Goal: Task Accomplishment & Management: Use online tool/utility

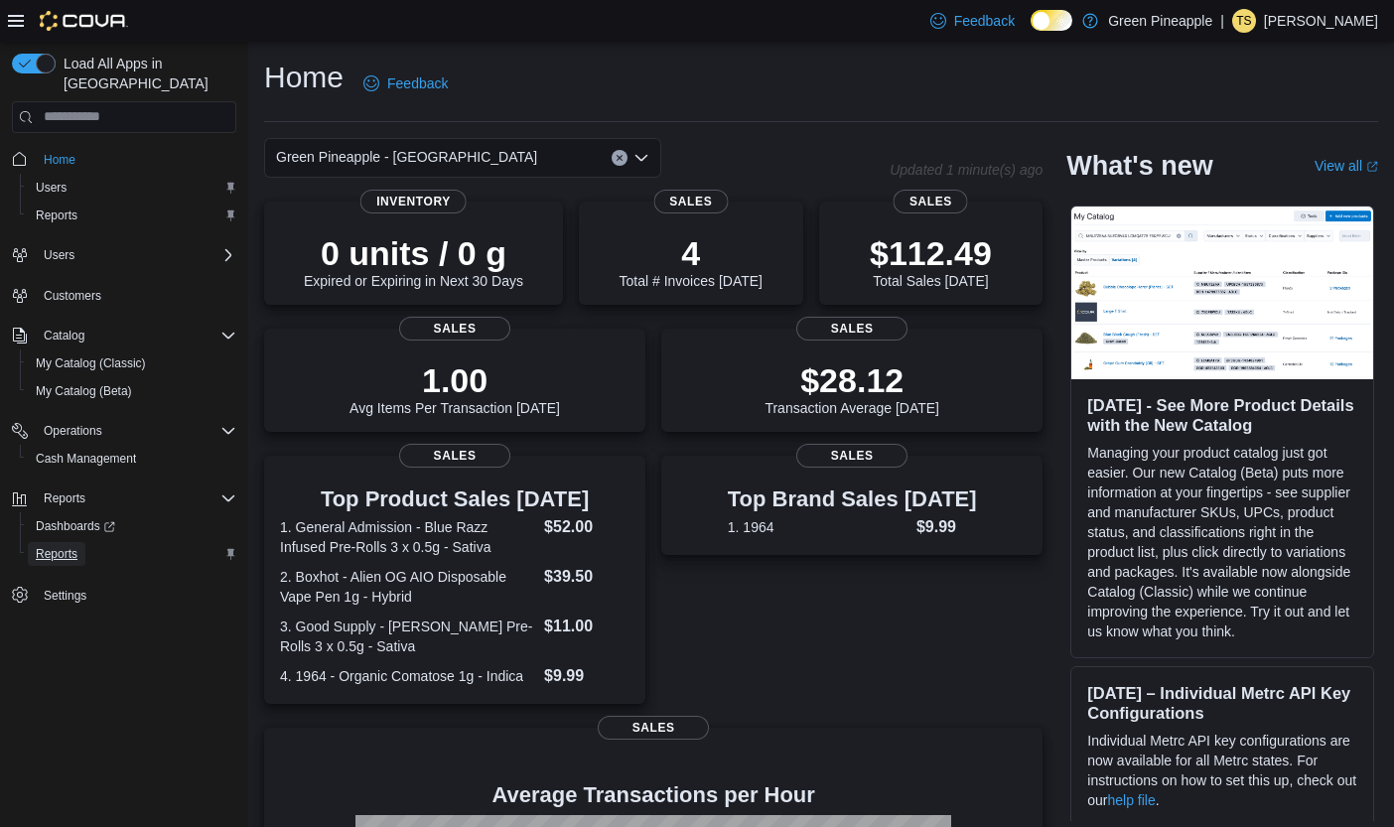
click at [80, 542] on link "Reports" at bounding box center [57, 554] width 58 height 24
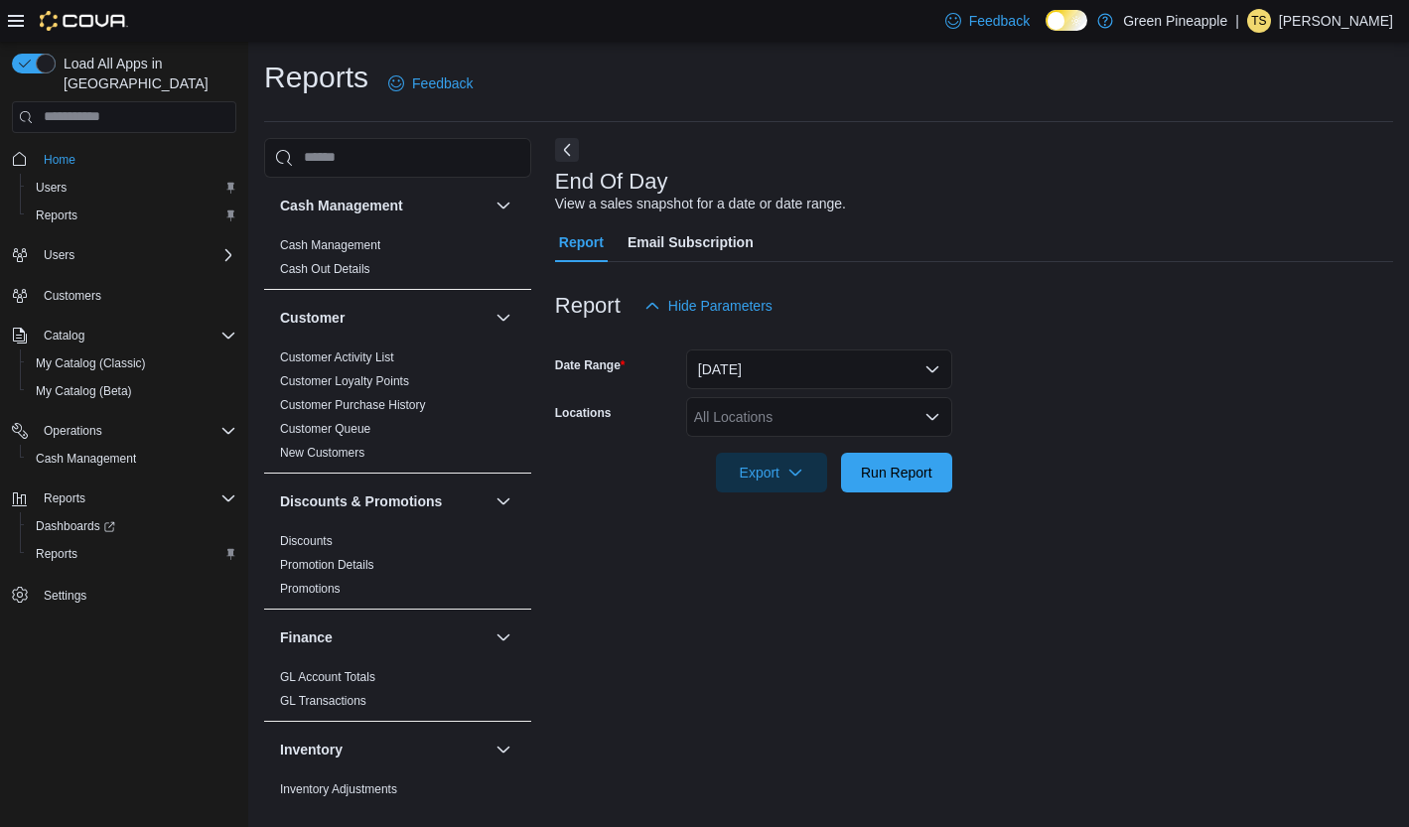
click at [925, 422] on icon "Open list of options" at bounding box center [932, 417] width 16 height 16
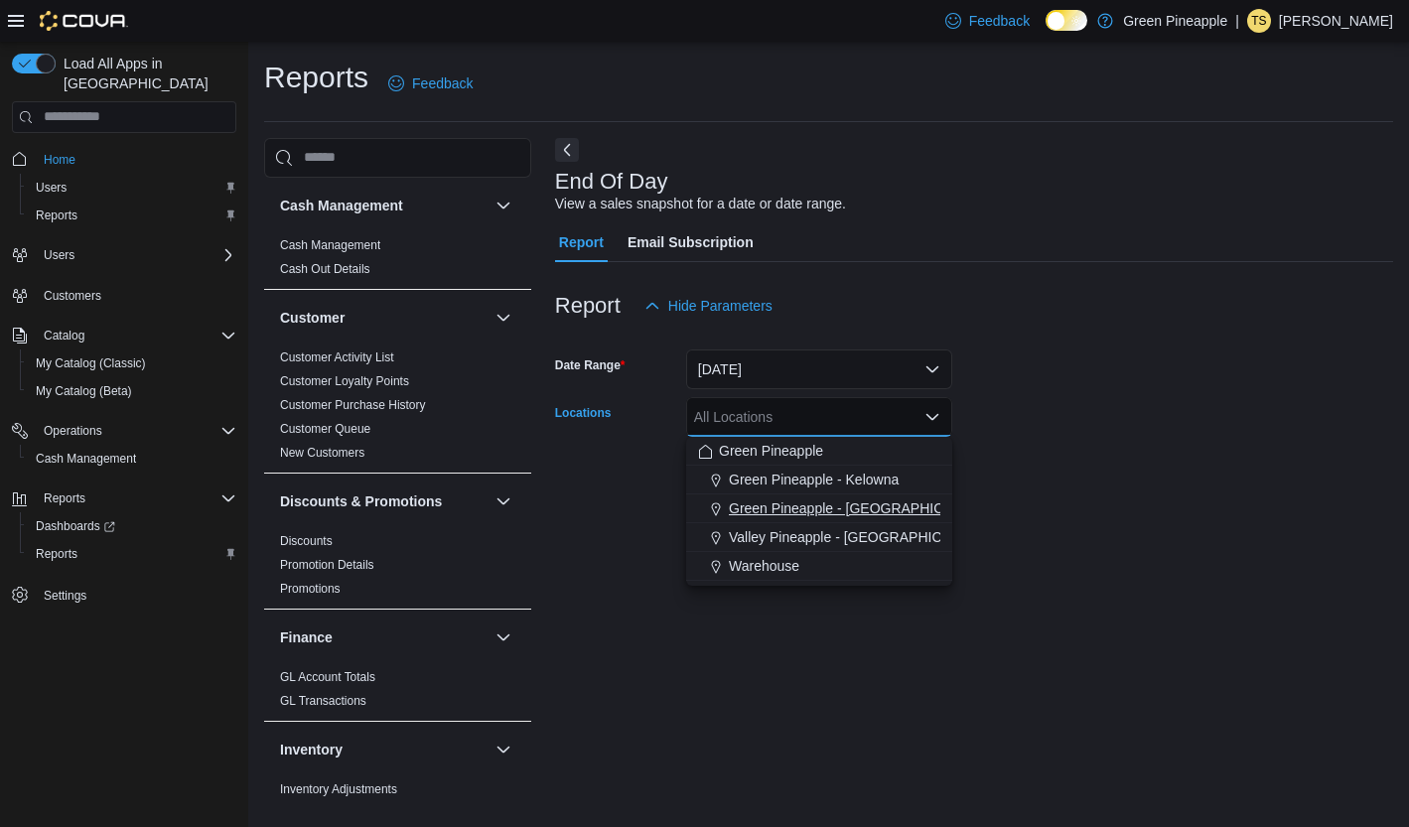
click at [894, 502] on span "Green Pineapple - Warfield" at bounding box center [859, 508] width 261 height 20
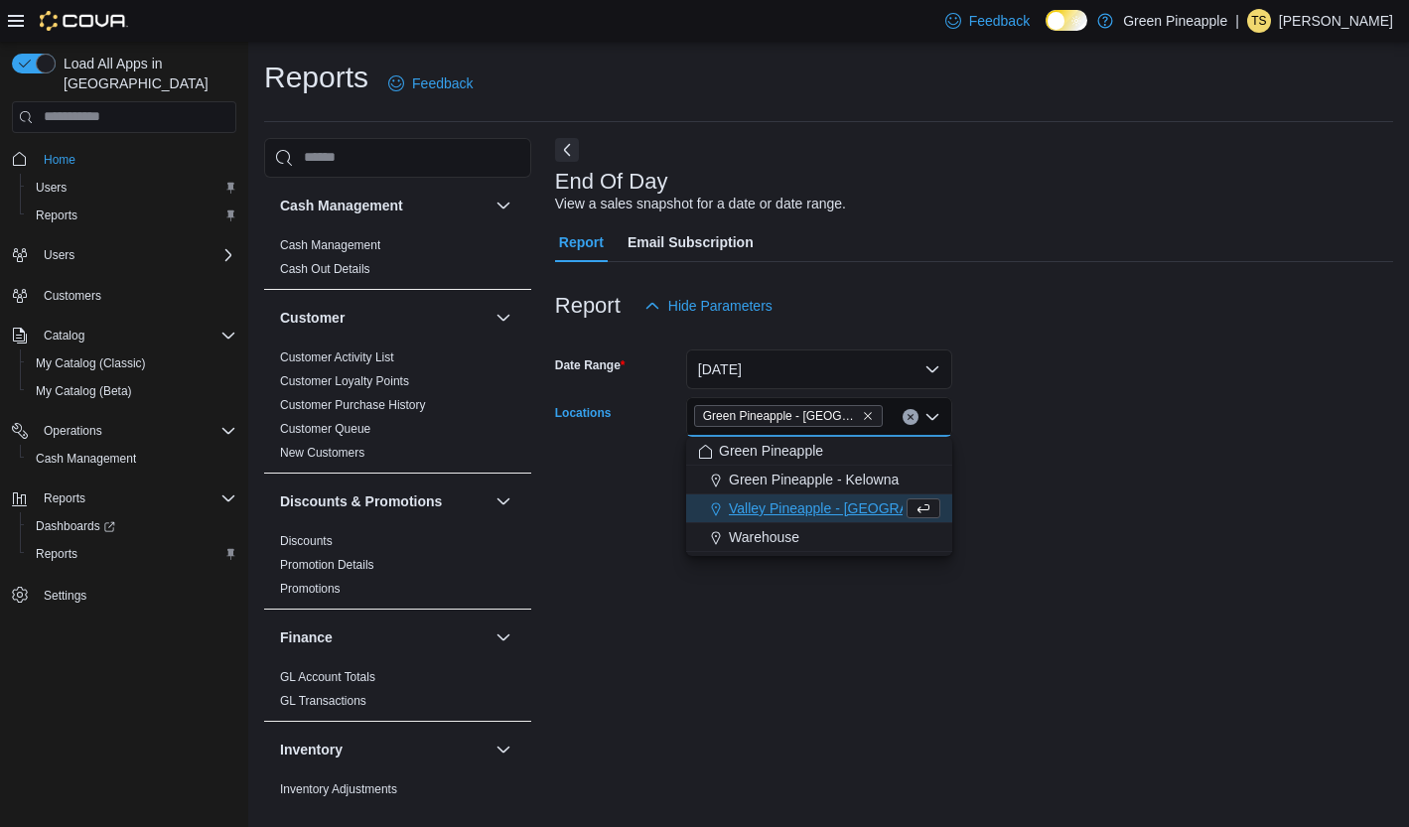
drag, startPoint x: 1035, startPoint y: 475, endPoint x: 1005, endPoint y: 473, distance: 30.8
click at [1031, 474] on form "Date Range Today Locations Green Pineapple - Warfield Combo box. Selected. Gree…" at bounding box center [974, 409] width 838 height 167
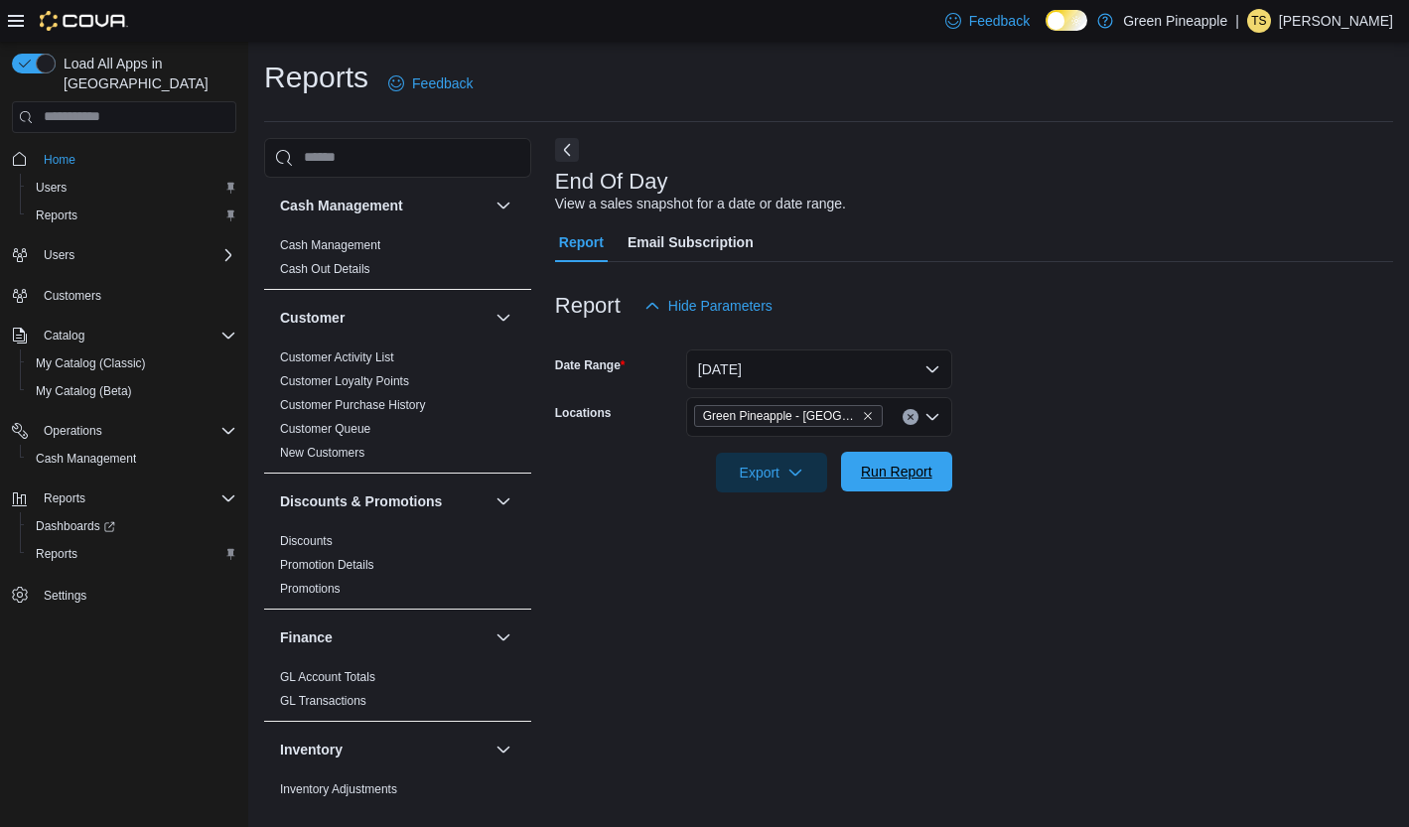
click at [901, 481] on span "Run Report" at bounding box center [896, 472] width 71 height 20
